Goal: Task Accomplishment & Management: Manage account settings

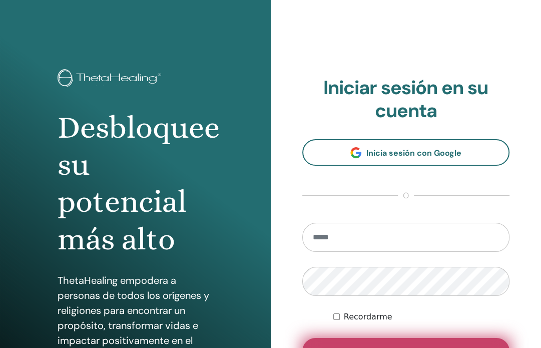
scroll to position [50, 0]
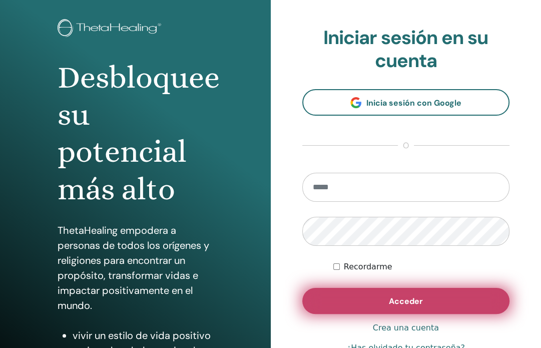
type input "**********"
click at [366, 298] on button "Acceder" at bounding box center [406, 301] width 208 height 26
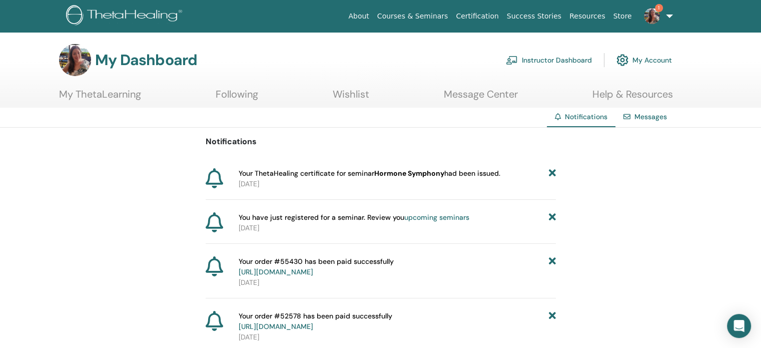
click at [419, 174] on b "Hormone Symphony" at bounding box center [409, 173] width 70 height 9
click at [241, 188] on p "2025-08-07" at bounding box center [397, 184] width 317 height 11
click at [420, 173] on b "Hormone Symphony" at bounding box center [409, 173] width 70 height 9
click at [214, 173] on icon at bounding box center [215, 178] width 18 height 20
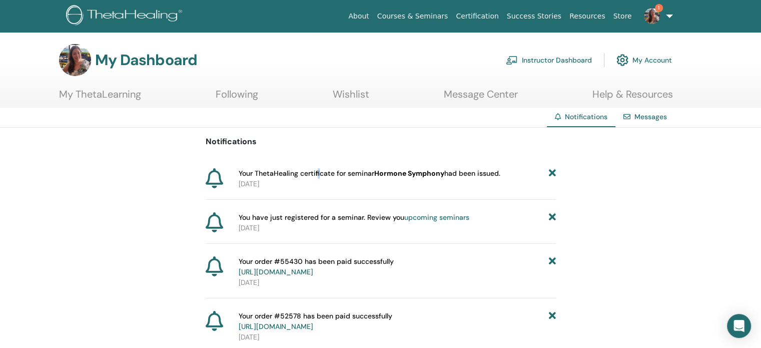
click at [318, 168] on span "Your ThetaHealing certificate for seminar Hormone Symphony had been issued." at bounding box center [370, 173] width 262 height 11
click at [426, 171] on b "Hormone Symphony" at bounding box center [409, 173] width 70 height 9
click at [486, 176] on span "Your ThetaHealing certificate for seminar Hormone Symphony had been issued." at bounding box center [370, 173] width 262 height 11
drag, startPoint x: 315, startPoint y: 179, endPoint x: 420, endPoint y: 172, distance: 105.2
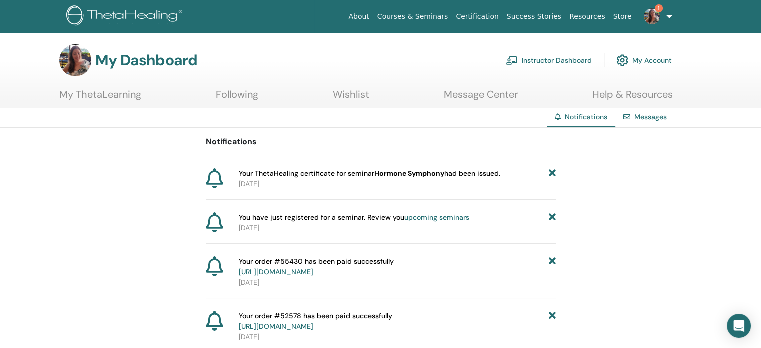
click at [420, 172] on div "Your ThetaHealing certificate for seminar Hormone Symphony had been issued. 202…" at bounding box center [395, 178] width 321 height 21
click at [130, 99] on link "My ThetaLearning" at bounding box center [100, 98] width 82 height 20
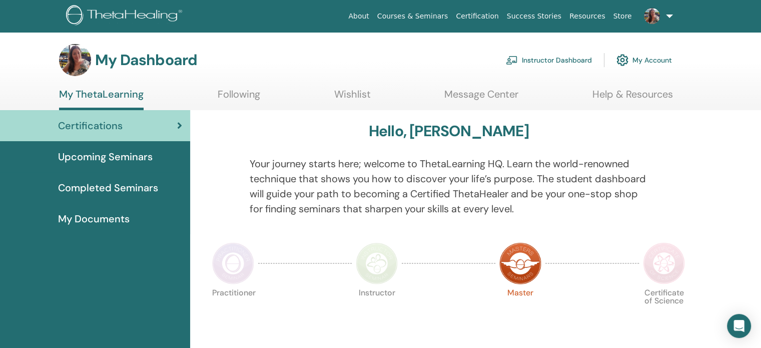
click at [116, 130] on span "Certifications" at bounding box center [90, 125] width 65 height 15
click at [110, 180] on link "Completed Seminars" at bounding box center [95, 187] width 190 height 31
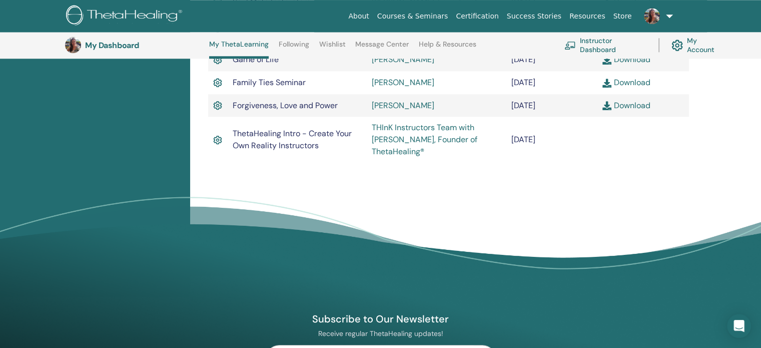
scroll to position [976, 0]
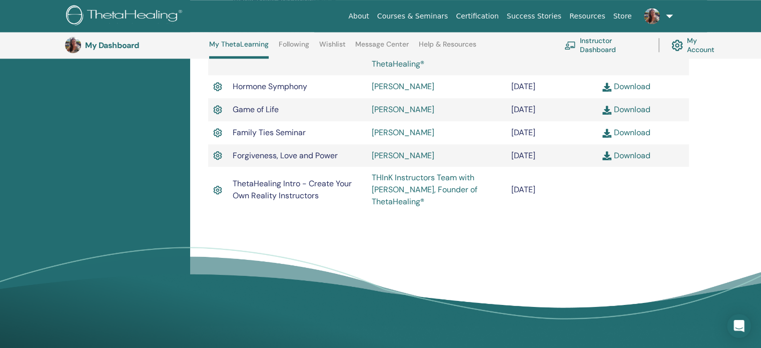
click at [632, 161] on link "Download" at bounding box center [626, 155] width 48 height 11
click at [620, 134] on link "Download" at bounding box center [626, 132] width 48 height 11
click at [633, 115] on link "Download" at bounding box center [626, 109] width 48 height 11
click at [633, 111] on link "Download" at bounding box center [626, 109] width 48 height 11
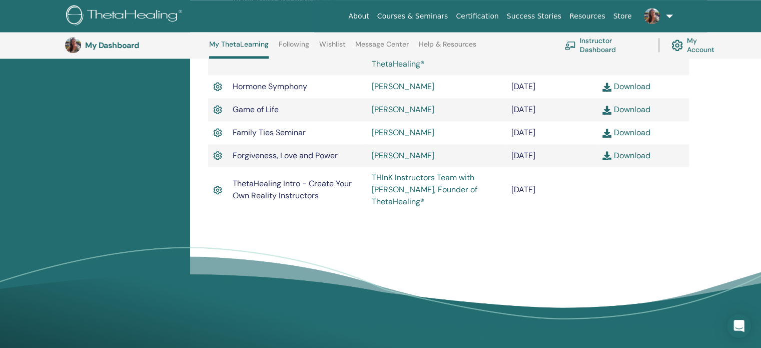
drag, startPoint x: 266, startPoint y: 236, endPoint x: 284, endPoint y: 228, distance: 20.2
click at [630, 92] on link "Download" at bounding box center [626, 86] width 48 height 11
drag, startPoint x: 527, startPoint y: 291, endPoint x: 529, endPoint y: 264, distance: 27.5
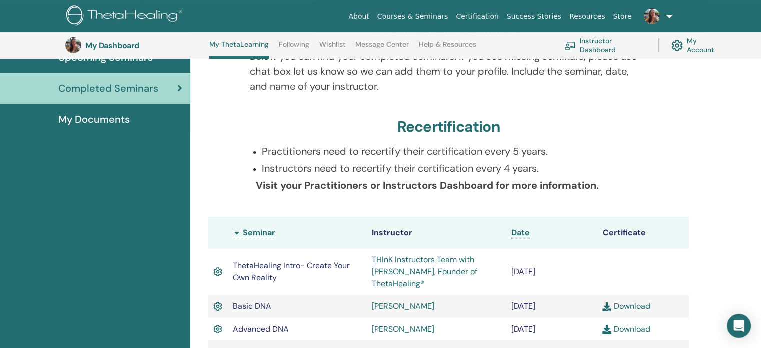
scroll to position [226, 0]
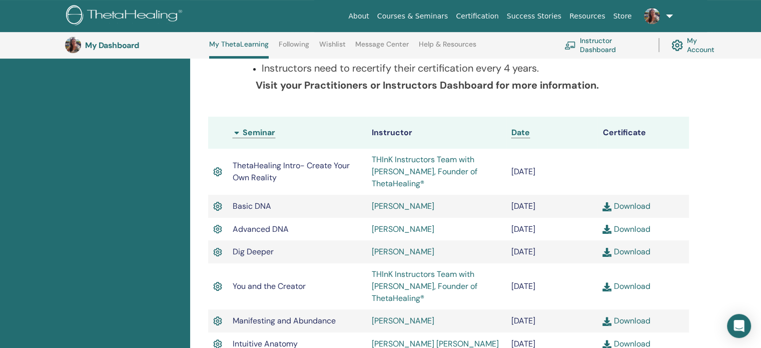
drag, startPoint x: 233, startPoint y: 165, endPoint x: 556, endPoint y: 240, distance: 332.1
click at [518, 129] on span "Date" at bounding box center [520, 132] width 19 height 11
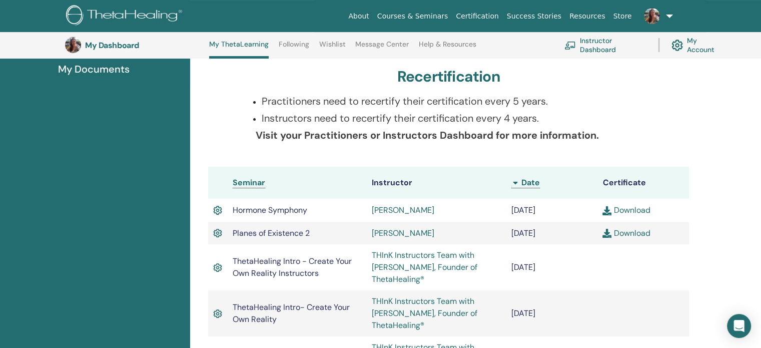
scroll to position [276, 0]
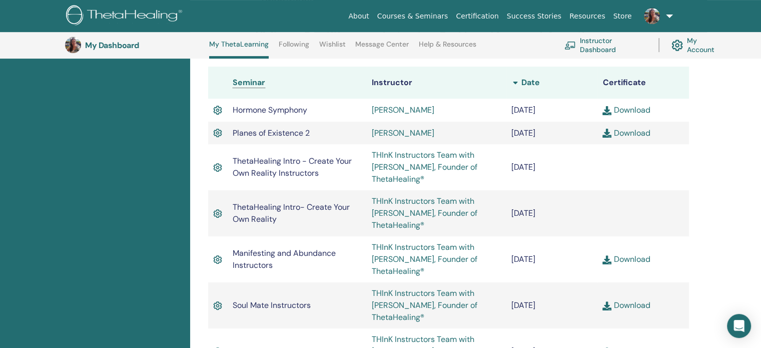
click at [526, 78] on span "Date" at bounding box center [530, 82] width 19 height 11
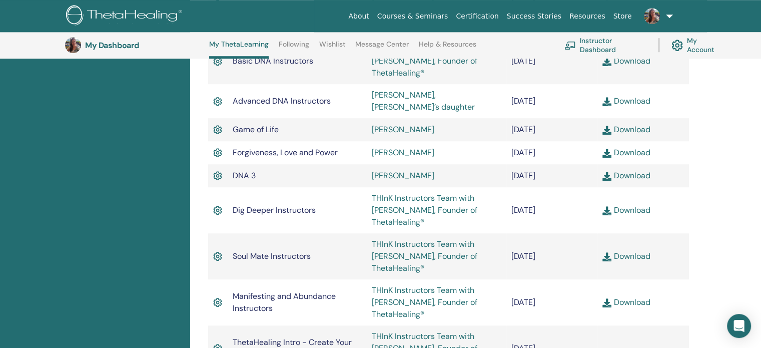
scroll to position [976, 0]
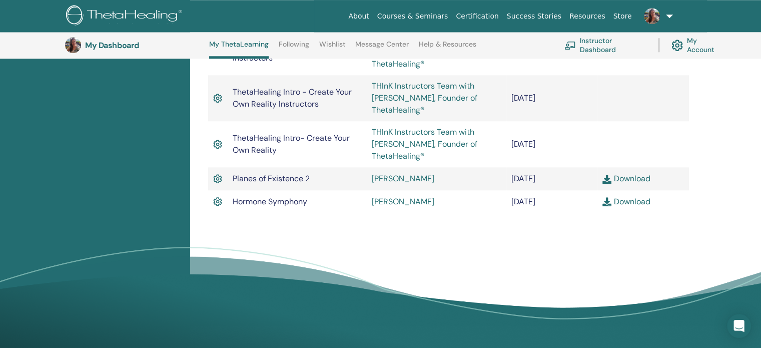
drag, startPoint x: 207, startPoint y: 109, endPoint x: 700, endPoint y: 217, distance: 504.2
copy div
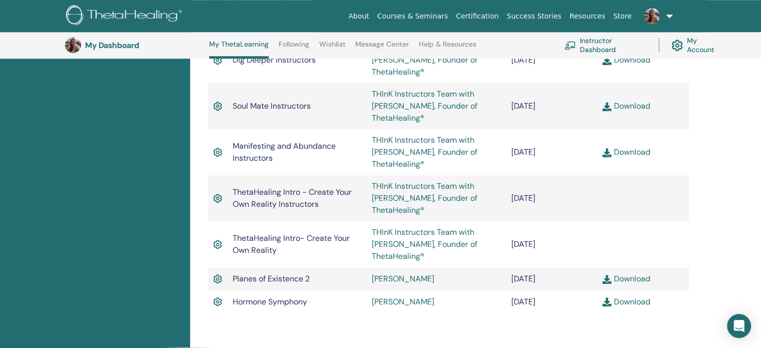
scroll to position [926, 0]
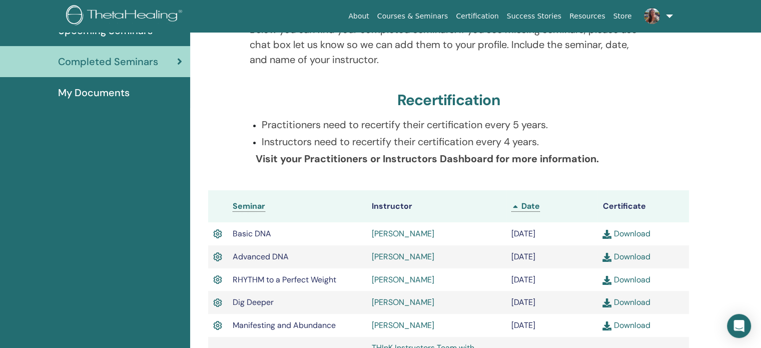
scroll to position [0, 0]
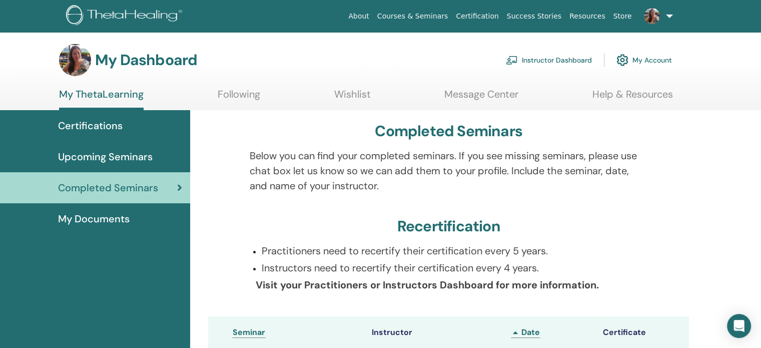
click at [126, 130] on div "Certifications" at bounding box center [95, 125] width 174 height 15
click at [114, 128] on span "Certifications" at bounding box center [90, 125] width 65 height 15
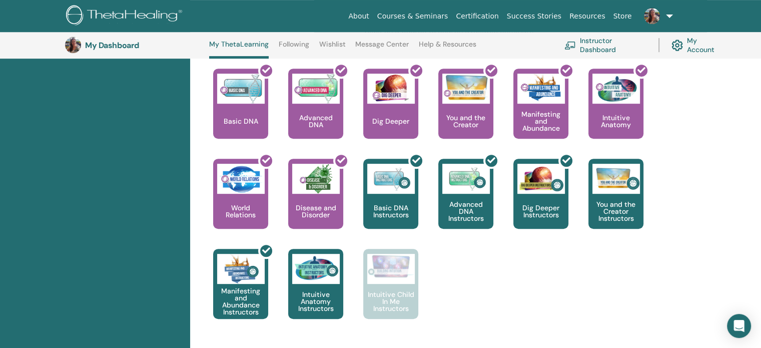
scroll to position [476, 0]
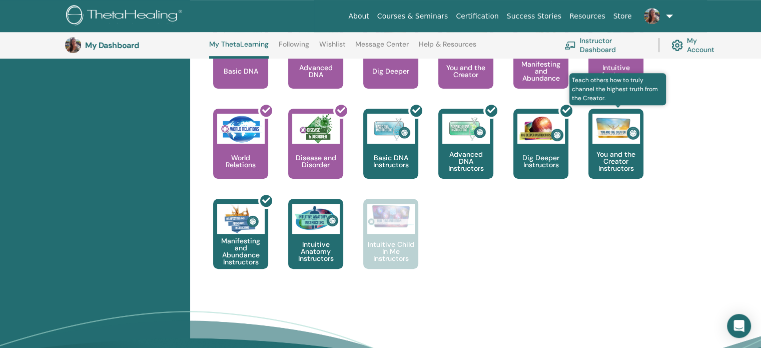
click at [623, 161] on p "You and the Creator Instructors" at bounding box center [615, 161] width 55 height 21
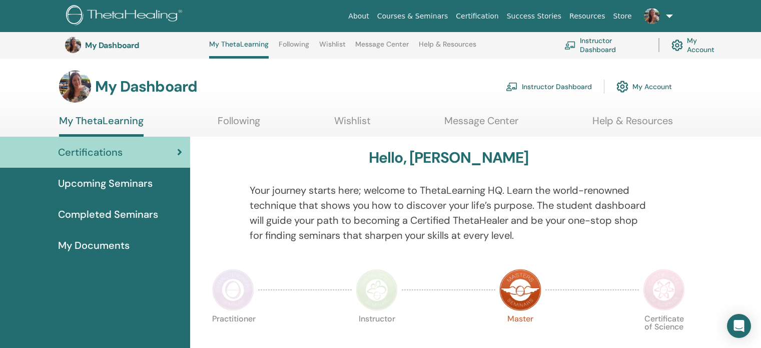
scroll to position [476, 0]
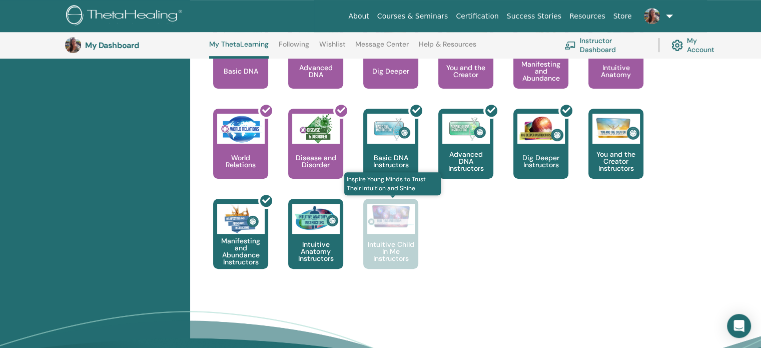
click at [383, 225] on img at bounding box center [391, 216] width 48 height 25
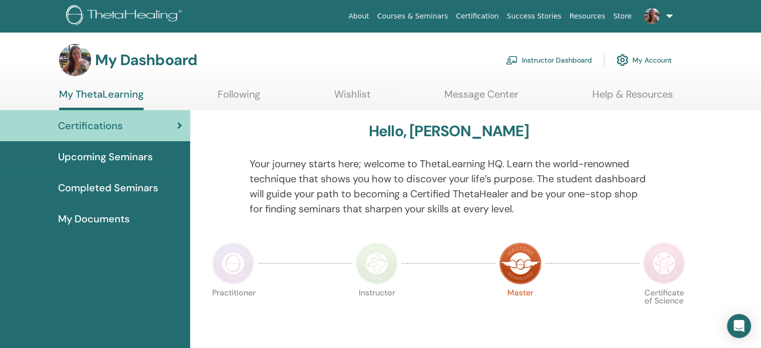
click at [668, 11] on link at bounding box center [656, 16] width 41 height 32
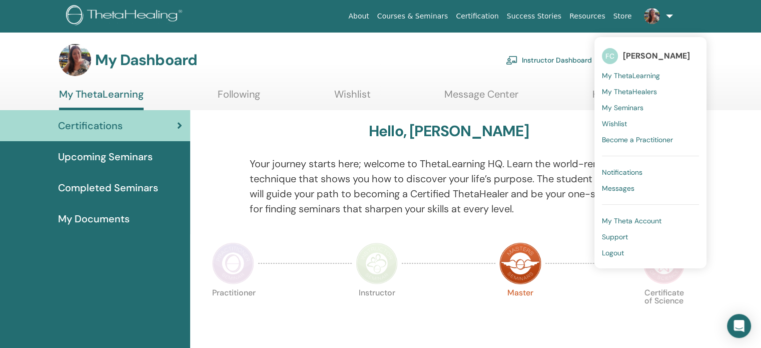
click at [642, 106] on span "My Seminars" at bounding box center [623, 107] width 42 height 9
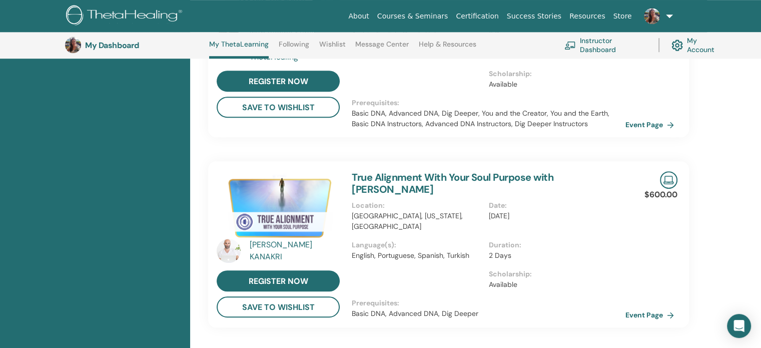
scroll to position [626, 0]
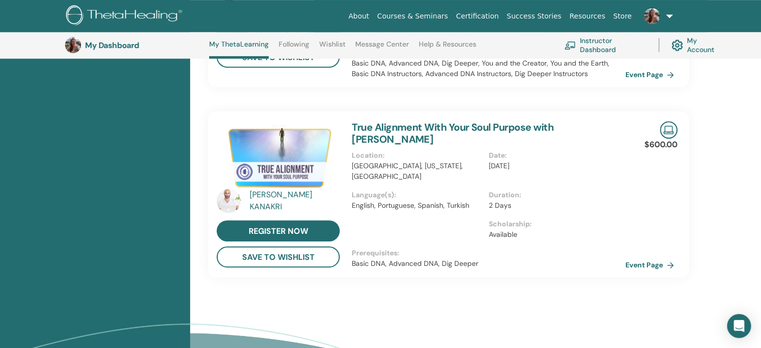
click at [253, 156] on img at bounding box center [278, 156] width 123 height 71
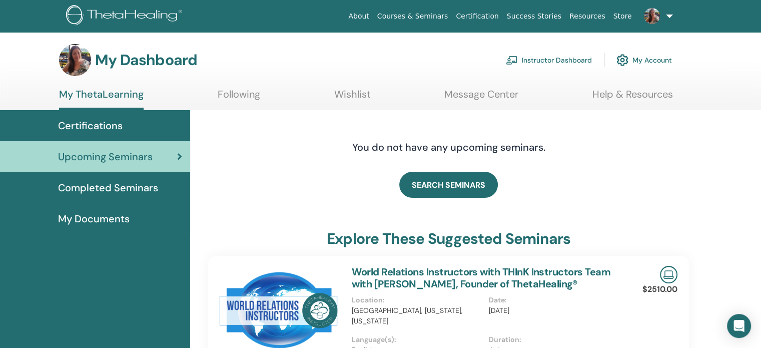
click at [134, 186] on span "Completed Seminars" at bounding box center [108, 187] width 100 height 15
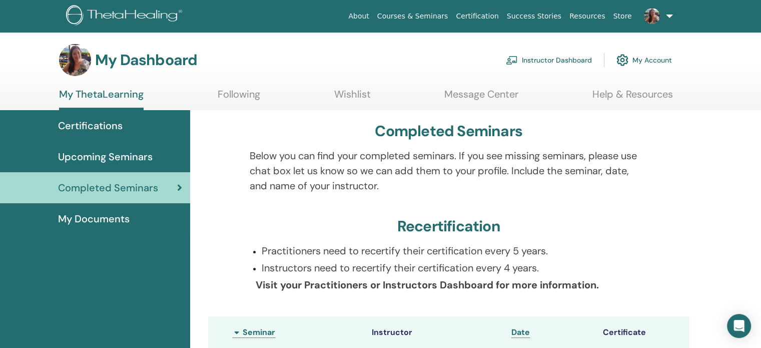
click at [128, 219] on span "My Documents" at bounding box center [94, 218] width 72 height 15
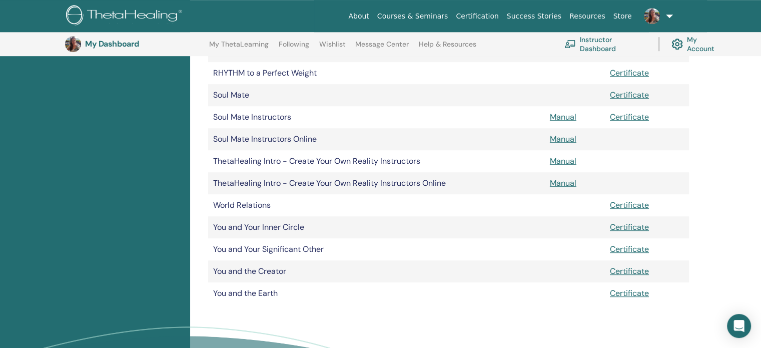
scroll to position [574, 0]
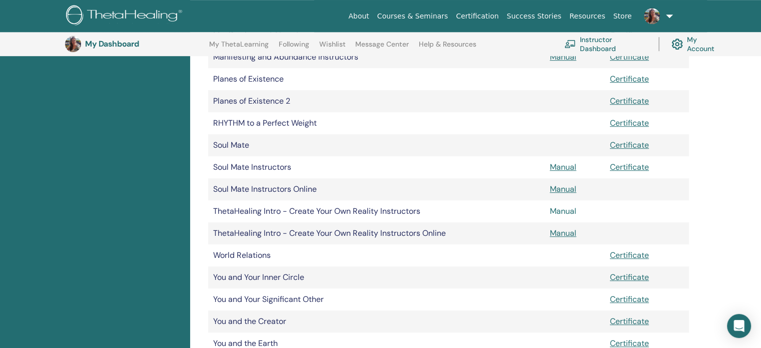
click at [566, 212] on link "Manual" at bounding box center [563, 211] width 27 height 11
click at [562, 211] on link "Manual" at bounding box center [563, 211] width 27 height 11
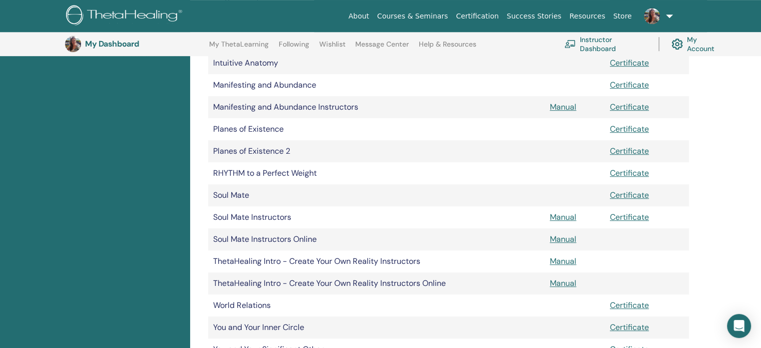
scroll to position [574, 0]
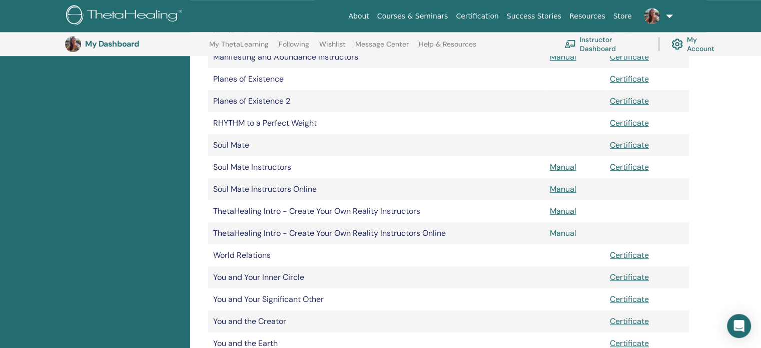
click at [563, 232] on link "Manual" at bounding box center [563, 233] width 27 height 11
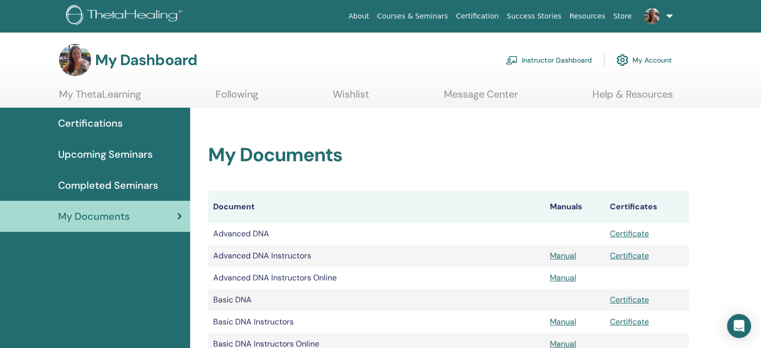
click at [578, 58] on link "Instructor Dashboard" at bounding box center [549, 60] width 86 height 22
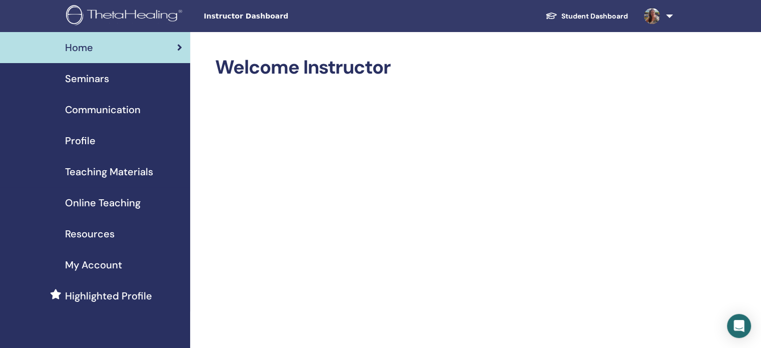
click at [105, 84] on span "Seminars" at bounding box center [87, 78] width 44 height 15
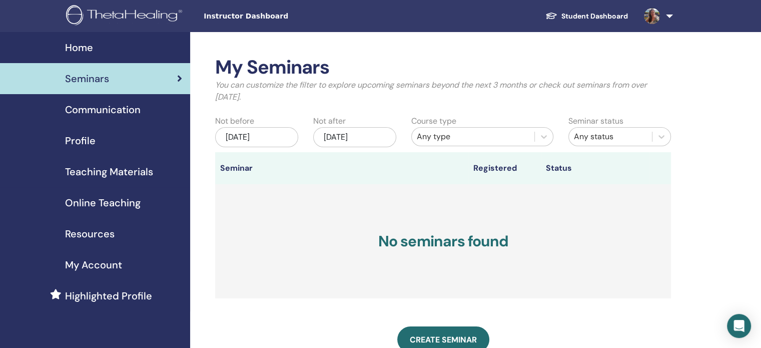
click at [248, 136] on div "[DATE]" at bounding box center [256, 137] width 83 height 20
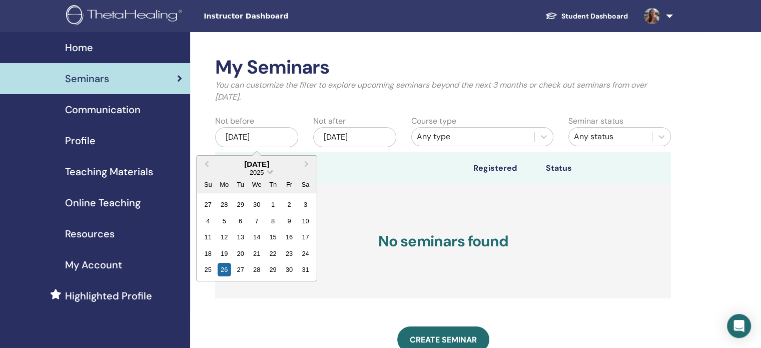
click at [269, 173] on span "Choose Date" at bounding box center [269, 171] width 7 height 7
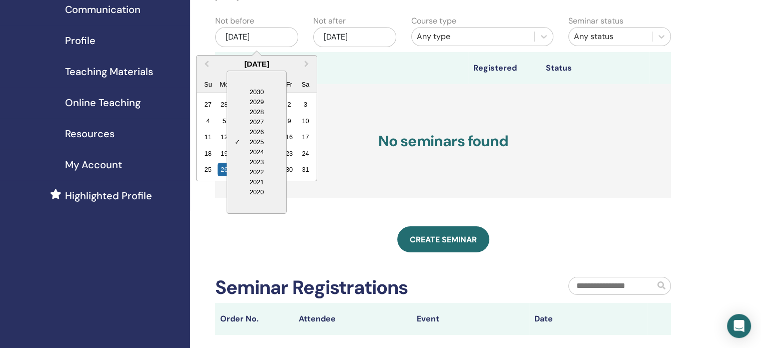
scroll to position [150, 0]
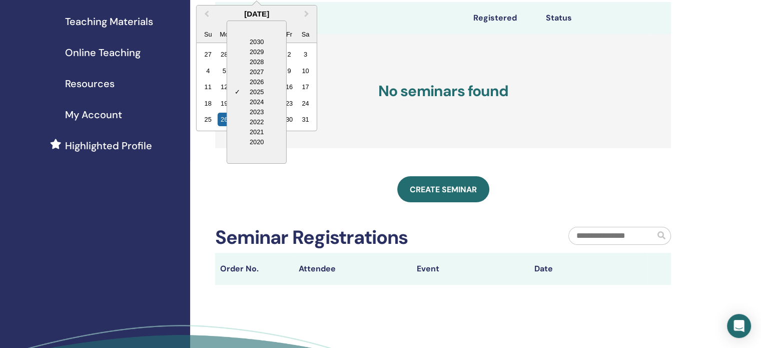
click at [267, 144] on div "2020" at bounding box center [256, 142] width 59 height 10
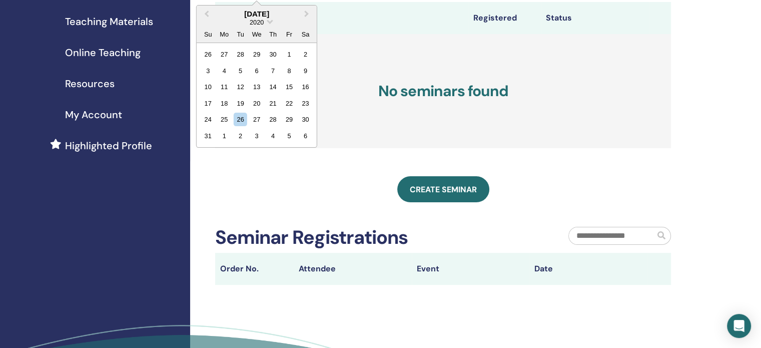
scroll to position [0, 0]
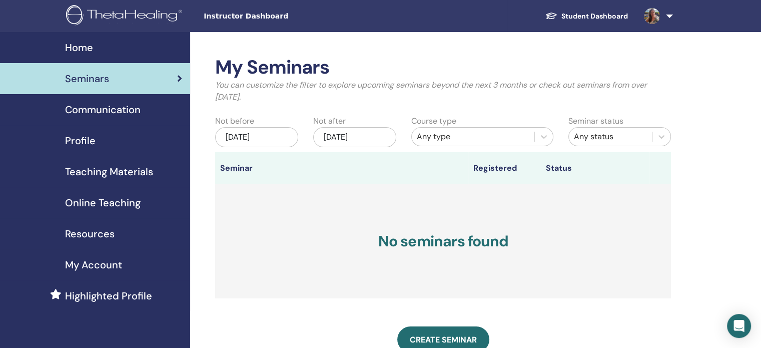
click at [488, 183] on th "Registered" at bounding box center [504, 168] width 73 height 32
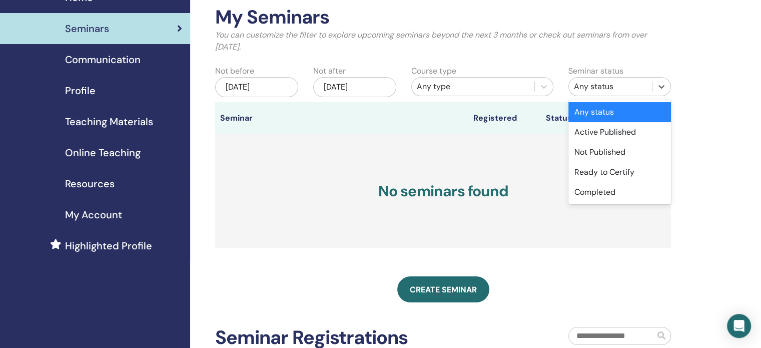
click at [647, 88] on div "Any status" at bounding box center [610, 87] width 83 height 16
click at [634, 117] on div "Any status" at bounding box center [619, 112] width 103 height 20
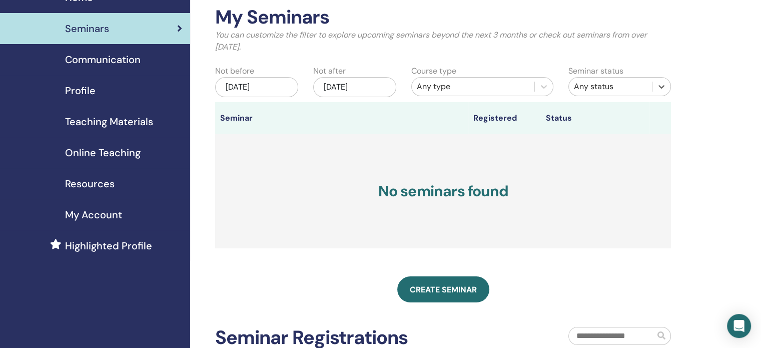
click at [261, 85] on div "[DATE]" at bounding box center [256, 87] width 83 height 20
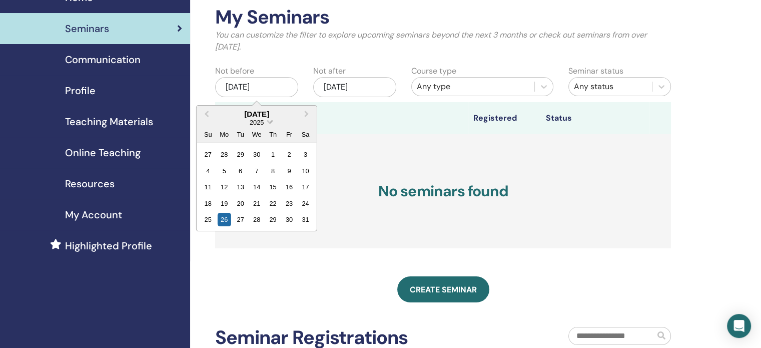
click at [268, 122] on span "Choose Date" at bounding box center [269, 121] width 7 height 7
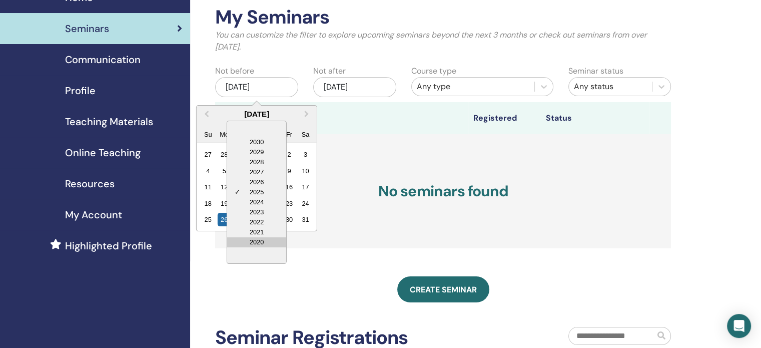
click at [257, 242] on div "2020" at bounding box center [256, 242] width 59 height 10
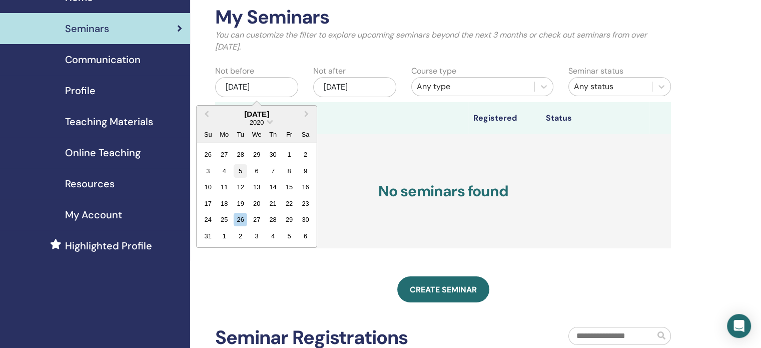
click at [241, 171] on div "5" at bounding box center [241, 171] width 14 height 14
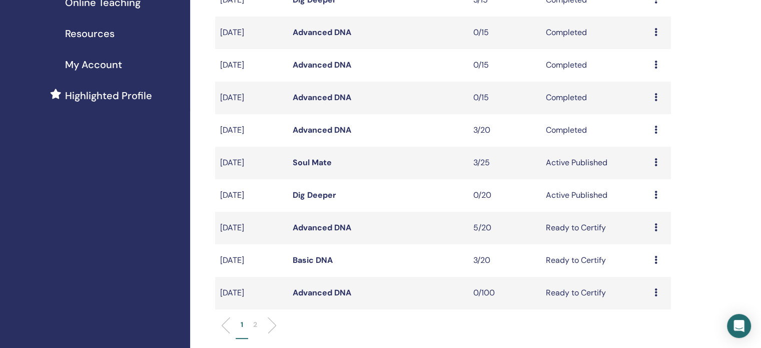
scroll to position [250, 0]
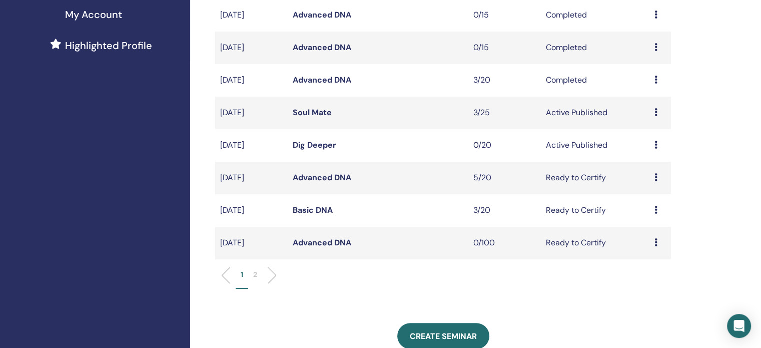
click at [271, 275] on li at bounding box center [268, 275] width 17 height 17
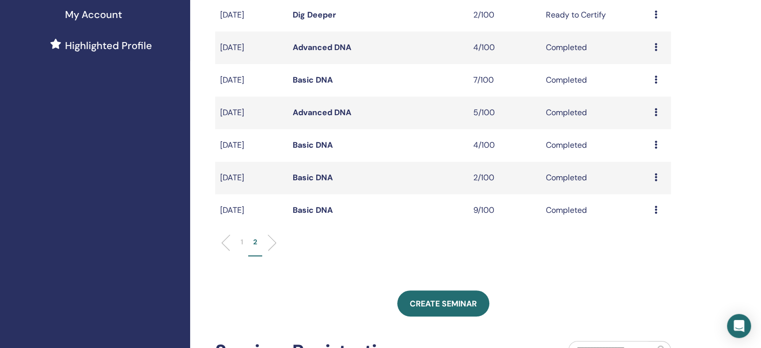
click at [226, 238] on li at bounding box center [229, 242] width 17 height 17
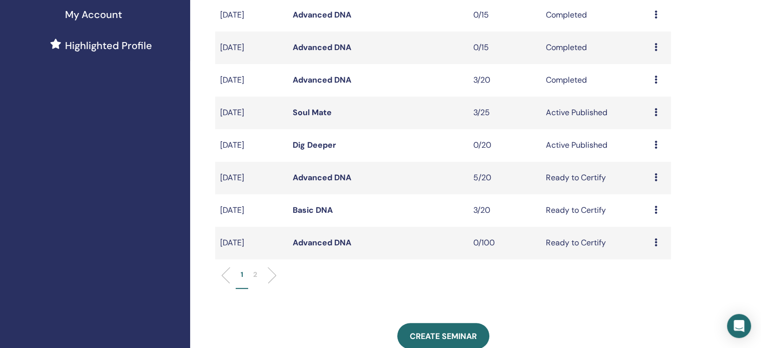
click at [274, 270] on ul "1 2" at bounding box center [443, 279] width 439 height 20
click at [272, 276] on li at bounding box center [268, 275] width 17 height 17
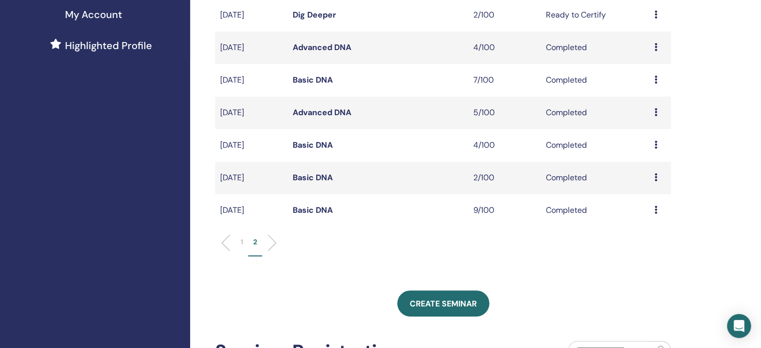
scroll to position [200, 0]
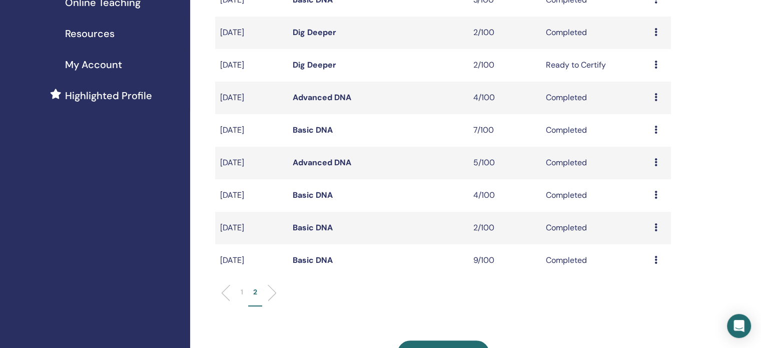
click at [220, 290] on div "1 2" at bounding box center [443, 297] width 471 height 40
click at [226, 292] on li at bounding box center [229, 292] width 17 height 17
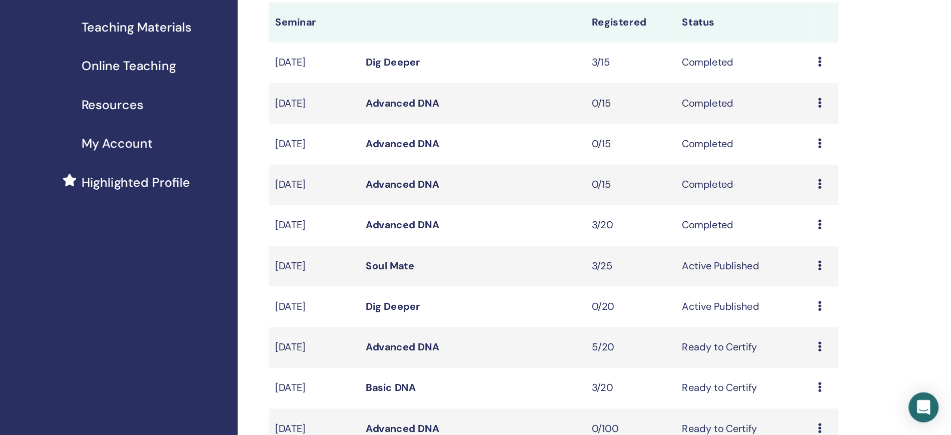
scroll to position [100, 0]
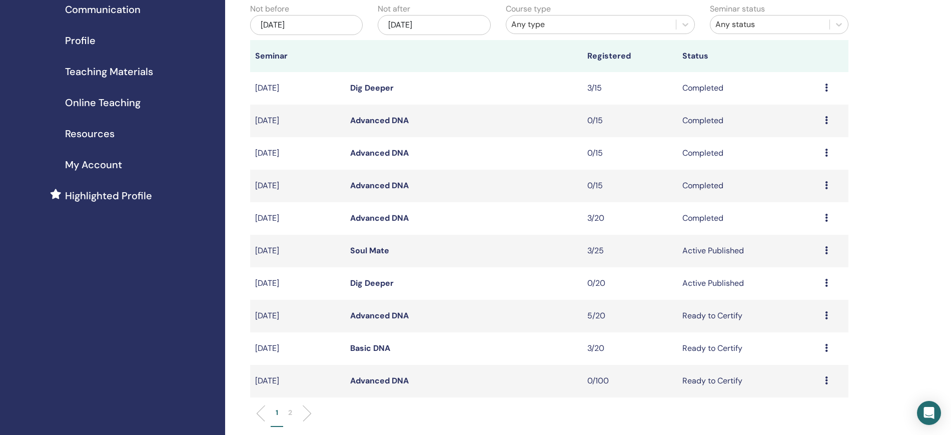
drag, startPoint x: 768, startPoint y: 0, endPoint x: 244, endPoint y: 75, distance: 528.9
click at [244, 75] on div "My Seminars You can customize the filter to explore upcoming seminars beyond th…" at bounding box center [581, 320] width 713 height 777
click at [307, 347] on li at bounding box center [303, 413] width 17 height 17
